Goal: Task Accomplishment & Management: Use online tool/utility

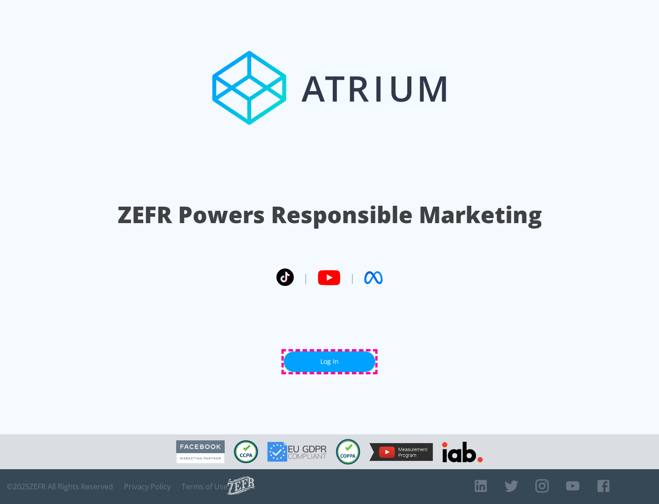
click at [330, 361] on link "Log In" at bounding box center [330, 361] width 92 height 21
